Goal: Check status: Check status

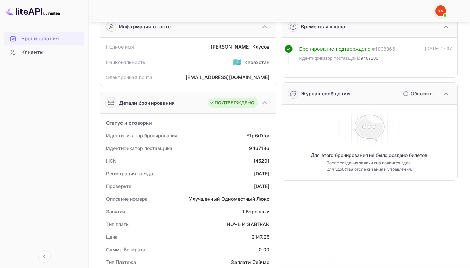
click at [54, 38] on ya-tr-span "Бронирования" at bounding box center [40, 39] width 38 height 8
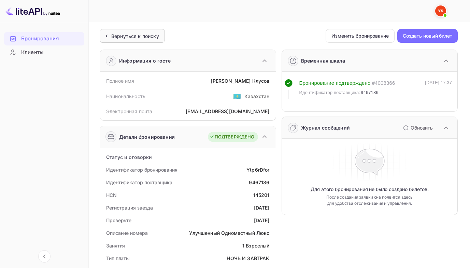
click at [139, 36] on ya-tr-span "Вернуться к поиску" at bounding box center [135, 36] width 48 height 6
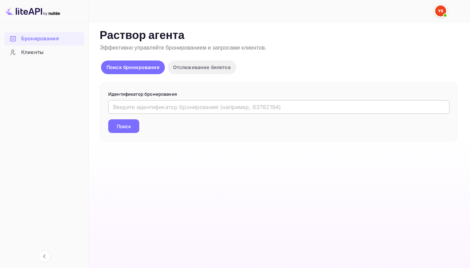
drag, startPoint x: 167, startPoint y: 107, endPoint x: 165, endPoint y: 101, distance: 5.4
click at [166, 104] on input "text" at bounding box center [279, 107] width 342 height 14
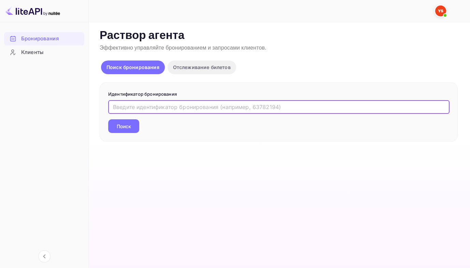
paste input "9583291"
type input "9583291"
click at [108, 119] on button "Поиск" at bounding box center [123, 126] width 31 height 14
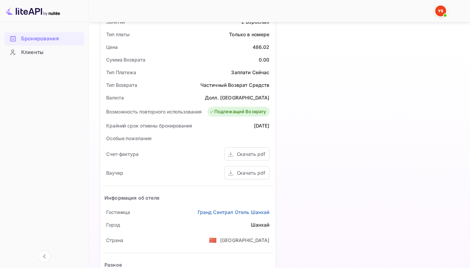
scroll to position [239, 0]
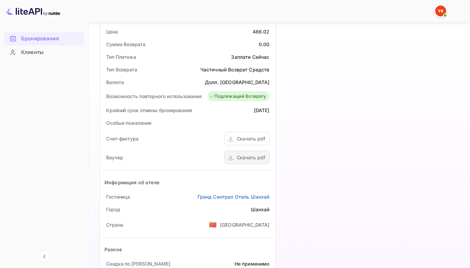
click at [247, 158] on ya-tr-span "Скачать pdf" at bounding box center [251, 157] width 28 height 6
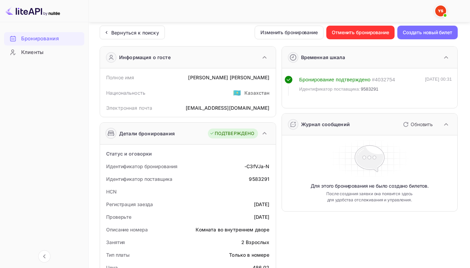
scroll to position [0, 0]
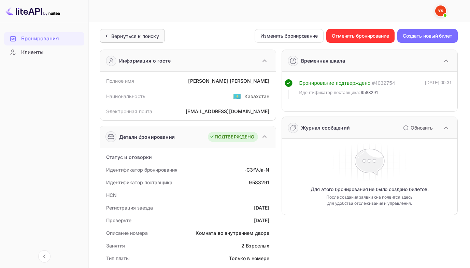
click at [127, 35] on ya-tr-span "Вернуться к поиску" at bounding box center [135, 36] width 48 height 6
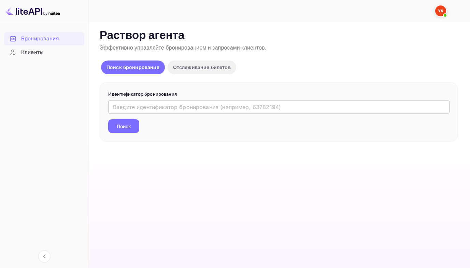
click at [177, 106] on input "text" at bounding box center [279, 107] width 342 height 14
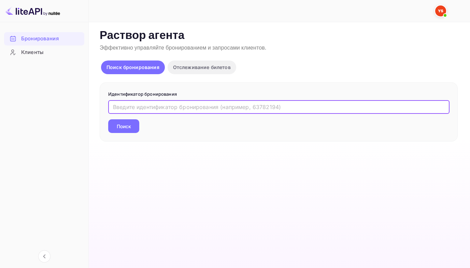
paste input "9583291"
type input "9583291"
click at [108, 119] on button "Поиск" at bounding box center [123, 126] width 31 height 14
